Goal: Information Seeking & Learning: Learn about a topic

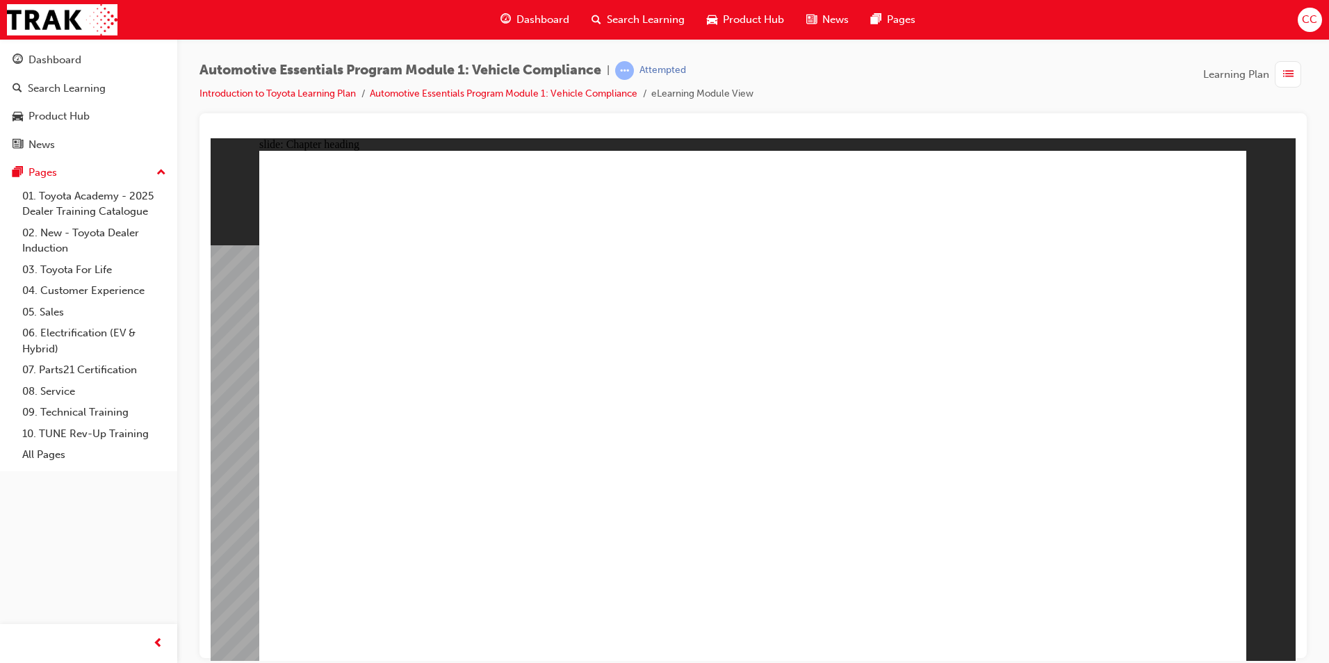
drag, startPoint x: 211, startPoint y: 138, endPoint x: 1133, endPoint y: 610, distance: 1036.8
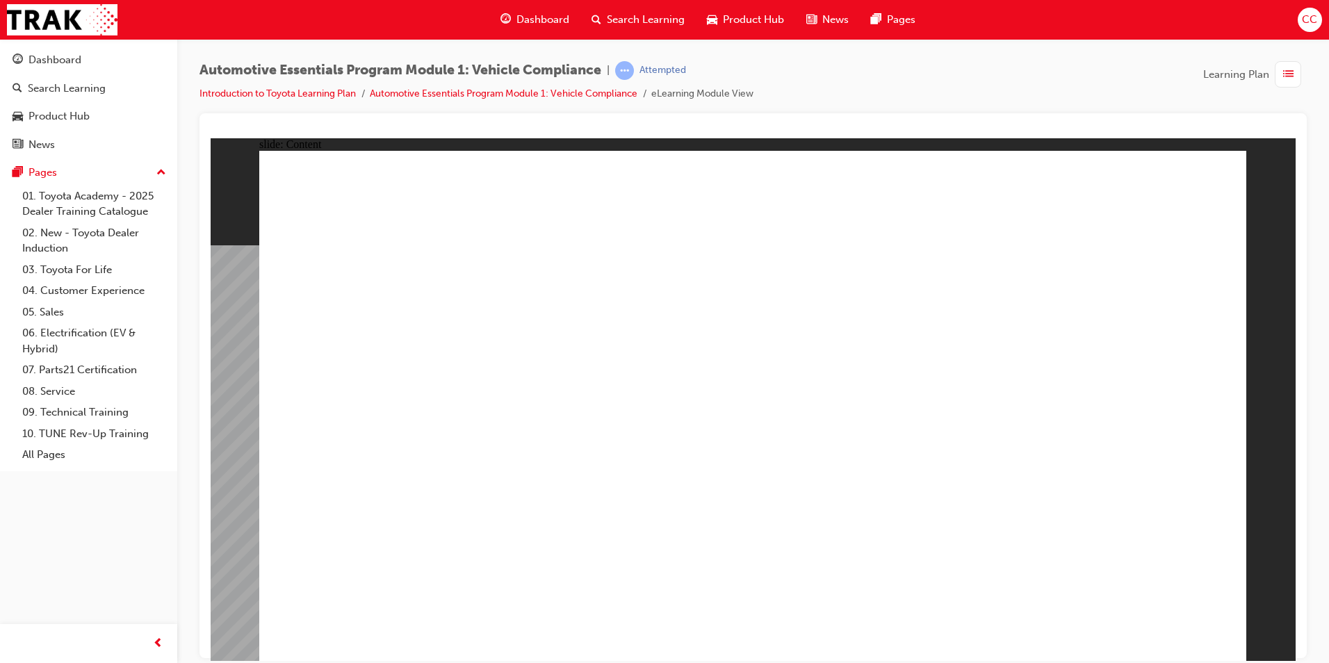
drag, startPoint x: 478, startPoint y: 544, endPoint x: 450, endPoint y: 543, distance: 28.5
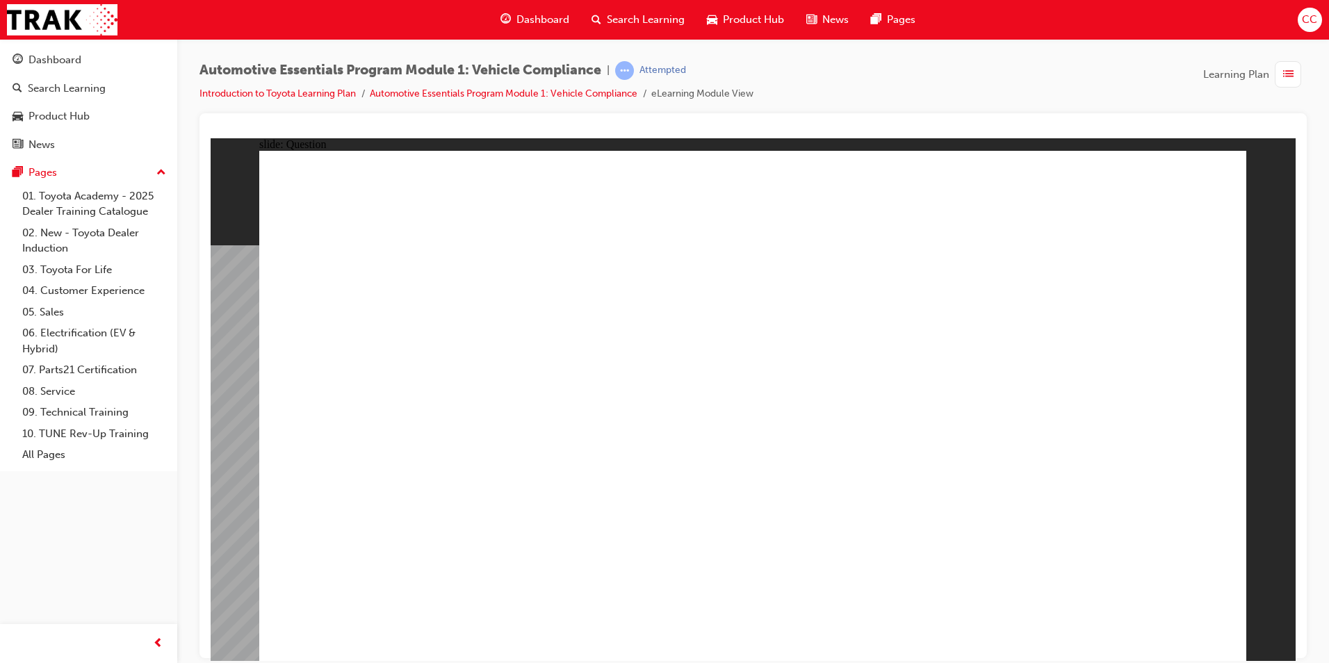
radio input "true"
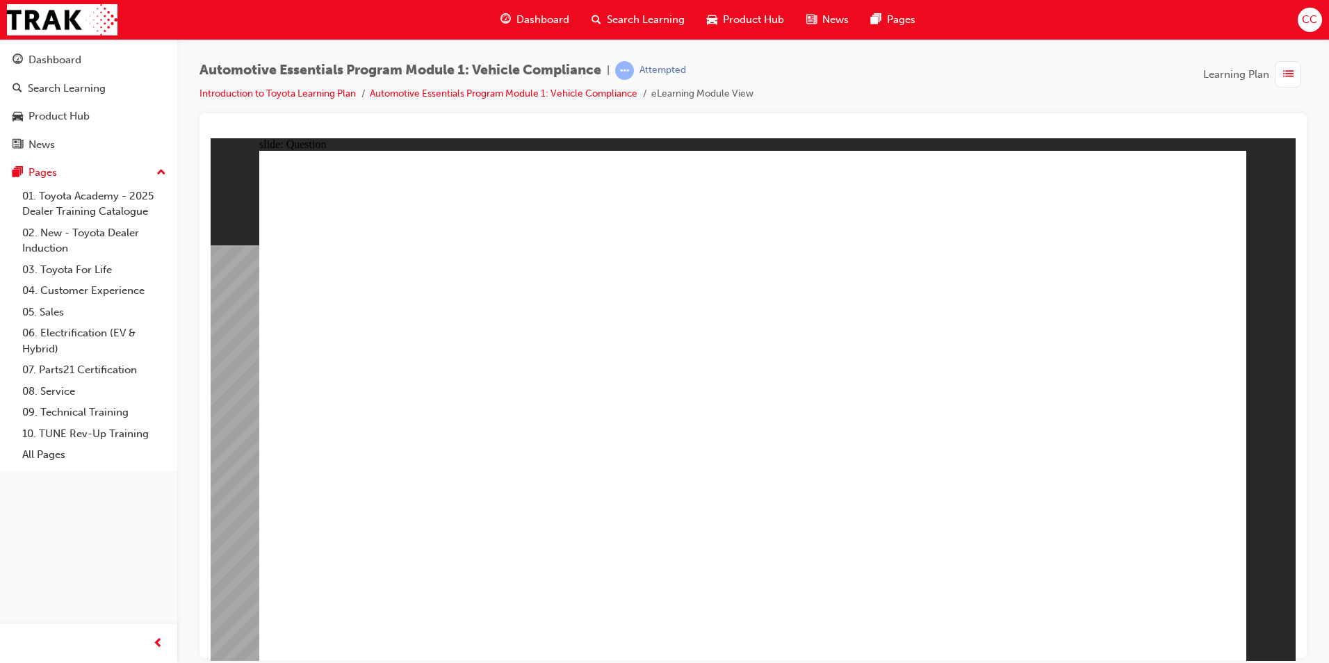
radio input "true"
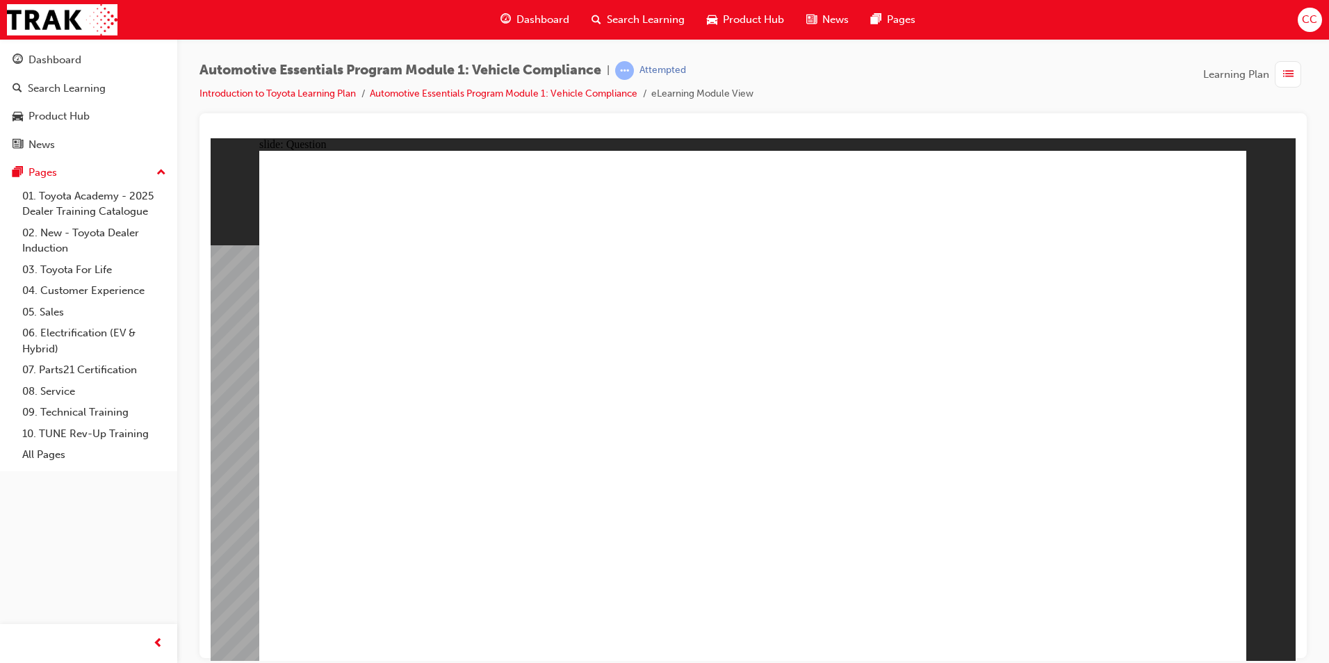
radio input "true"
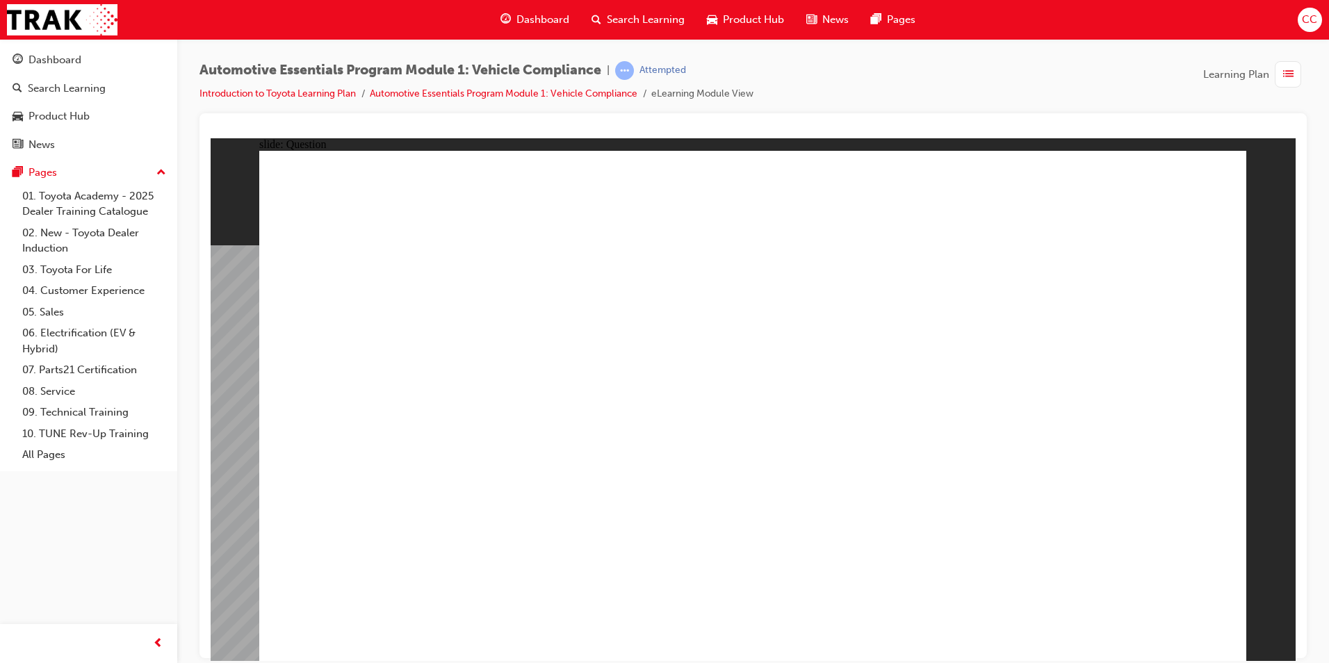
drag, startPoint x: 1139, startPoint y: 611, endPoint x: 1168, endPoint y: 625, distance: 32.6
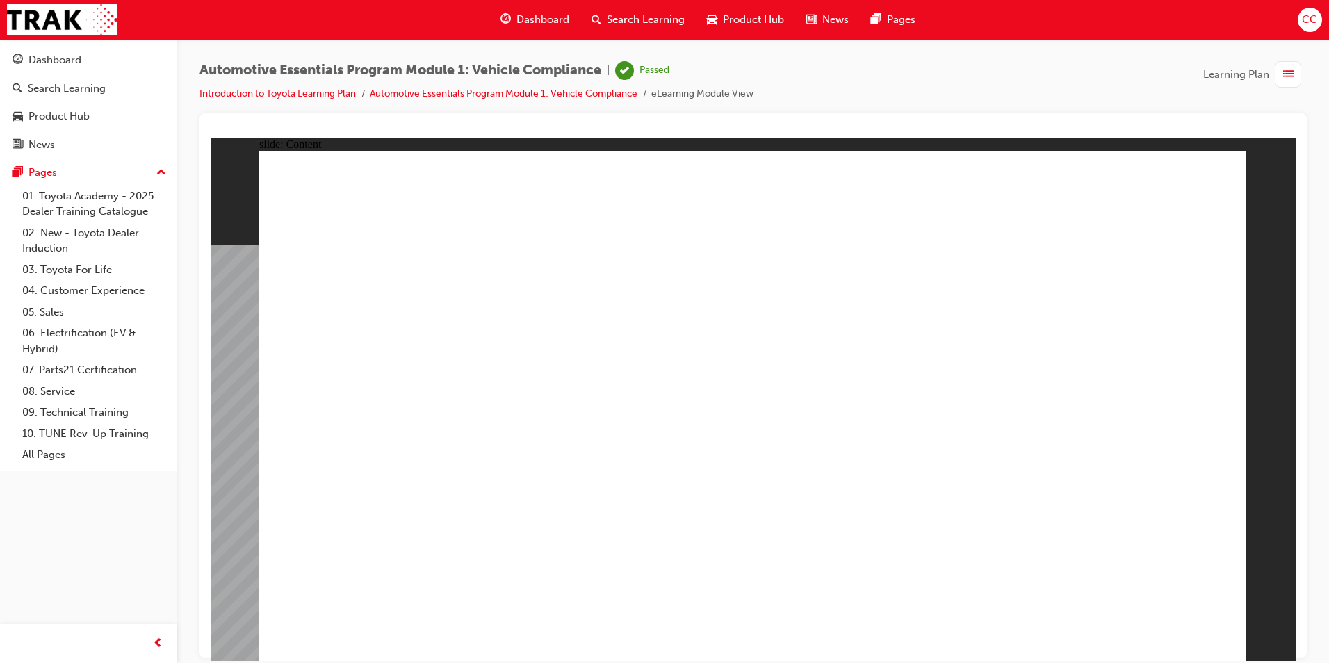
click at [547, 13] on span "Dashboard" at bounding box center [542, 20] width 53 height 16
